Goal: Information Seeking & Learning: Learn about a topic

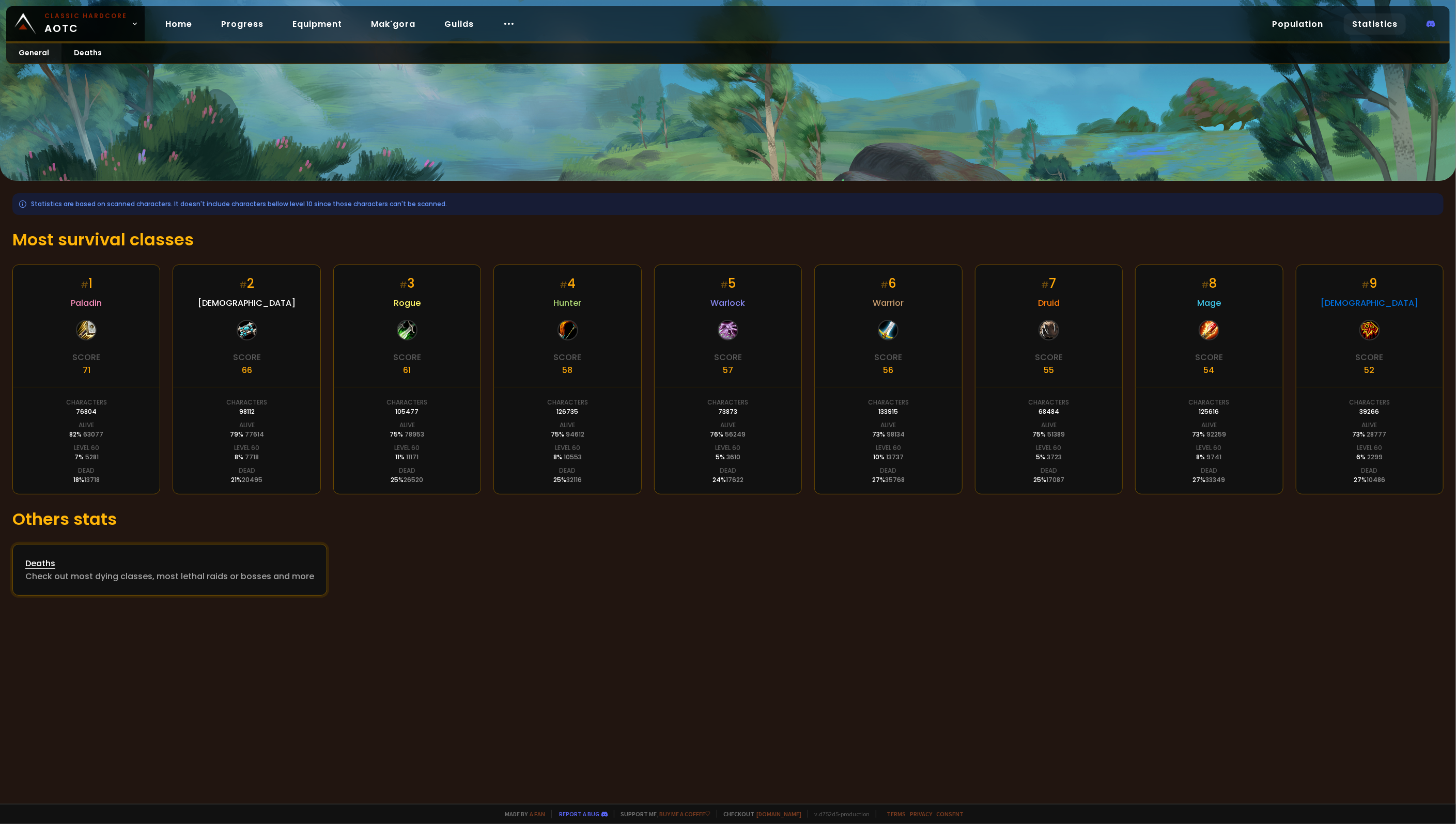
click at [182, 580] on div "Check out most dying classes, most lethal raids or bosses and more" at bounding box center [170, 576] width 289 height 13
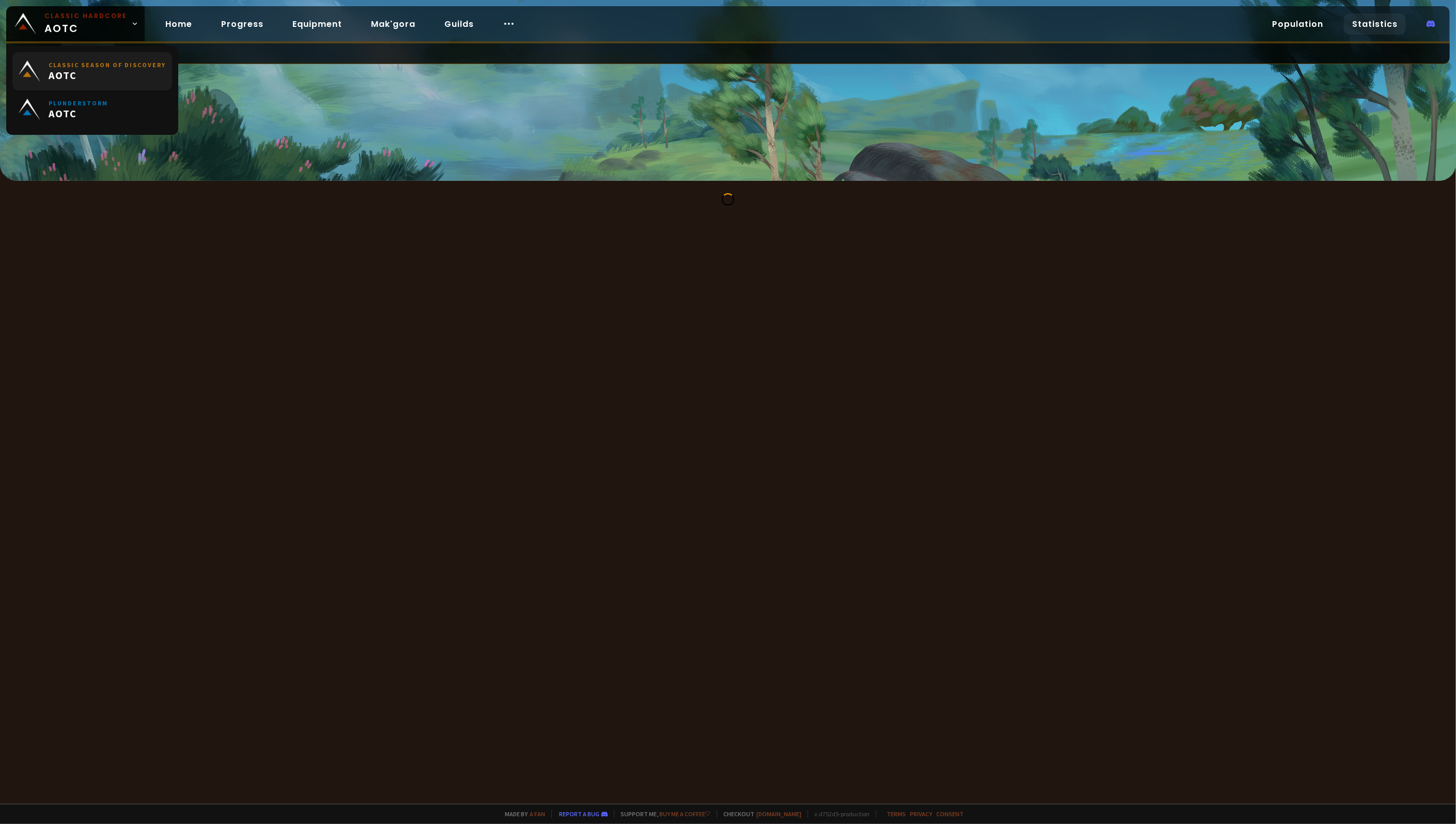
click at [43, 52] on link "Classic Season of Discovery AOTC" at bounding box center [93, 71] width 160 height 38
